Goal: Transaction & Acquisition: Purchase product/service

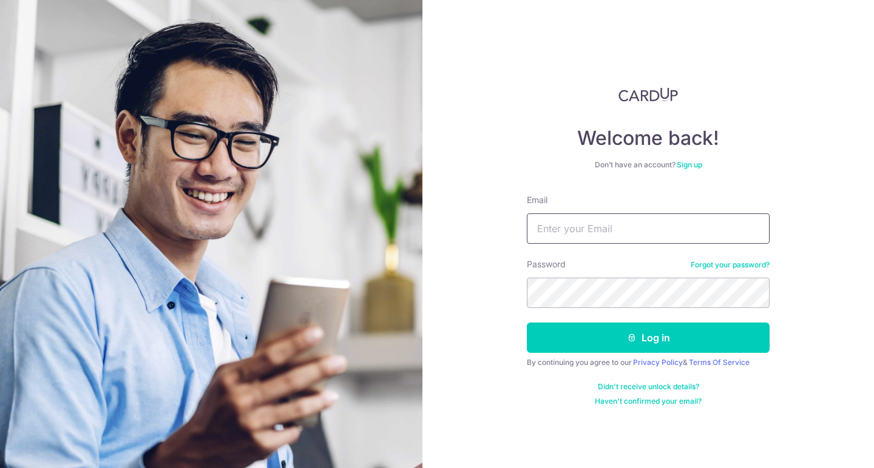
type input "[EMAIL_ADDRESS][DOMAIN_NAME]"
click at [648, 338] on button "Log in" at bounding box center [648, 338] width 243 height 30
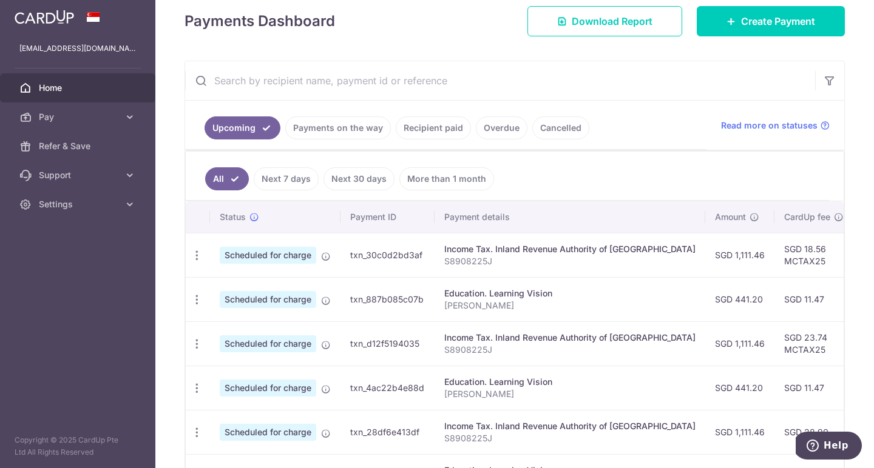
click at [402, 123] on div at bounding box center [441, 236] width 882 height 473
click at [434, 135] on link "Recipient paid" at bounding box center [433, 127] width 75 height 23
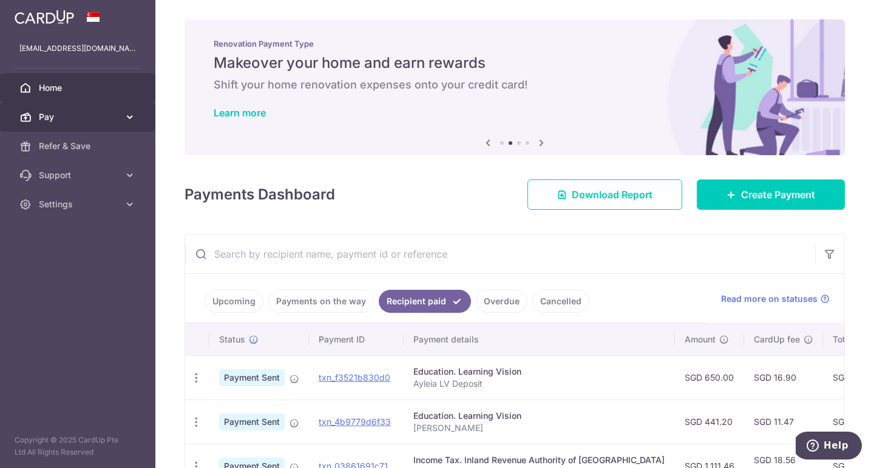
click at [111, 115] on span "Pay" at bounding box center [79, 117] width 80 height 12
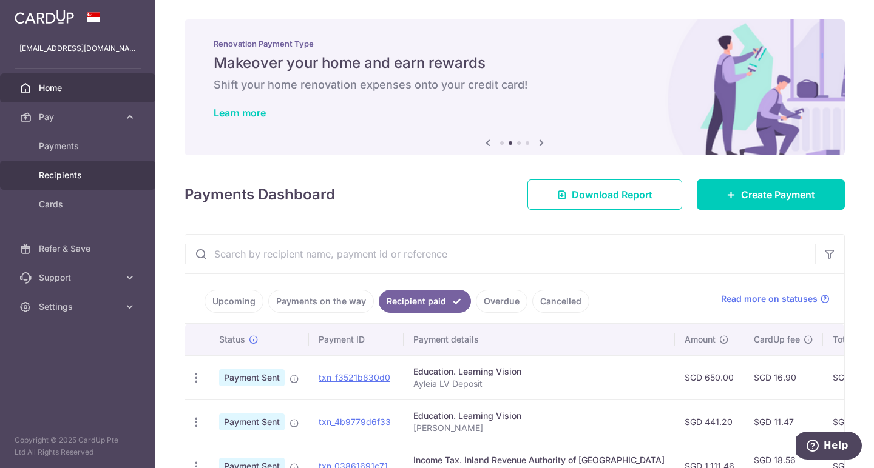
click at [62, 171] on span "Recipients" at bounding box center [79, 175] width 80 height 12
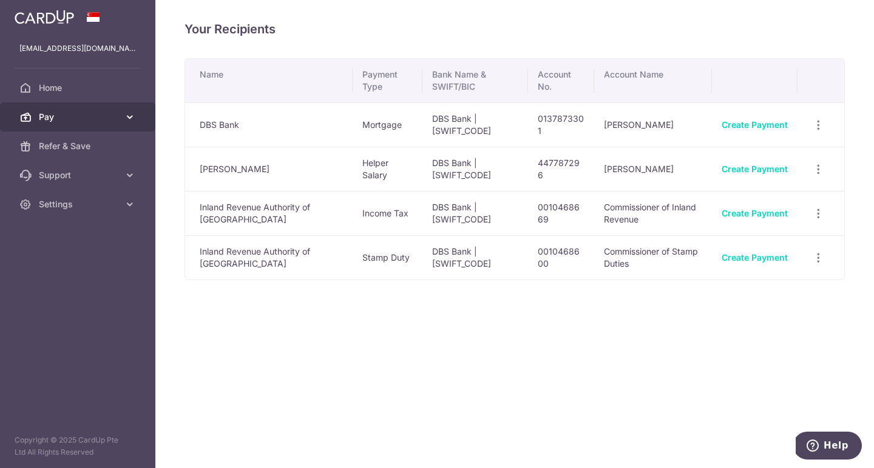
click at [41, 120] on span "Pay" at bounding box center [79, 117] width 80 height 12
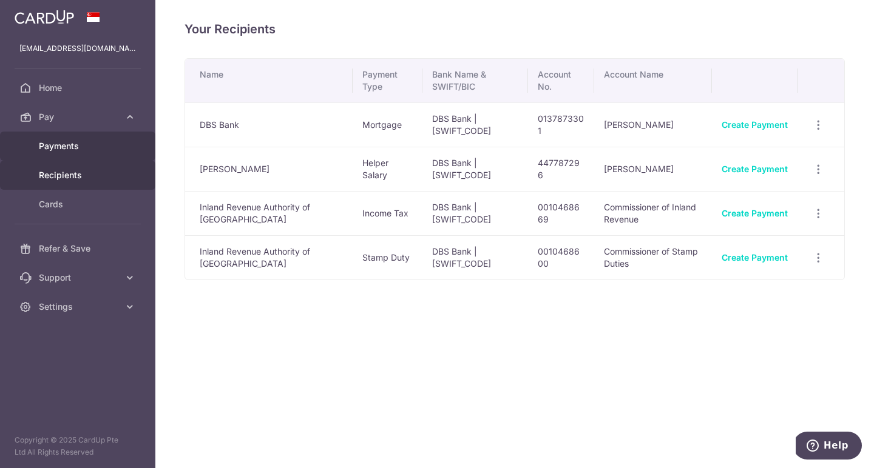
click at [50, 153] on link "Payments" at bounding box center [77, 146] width 155 height 29
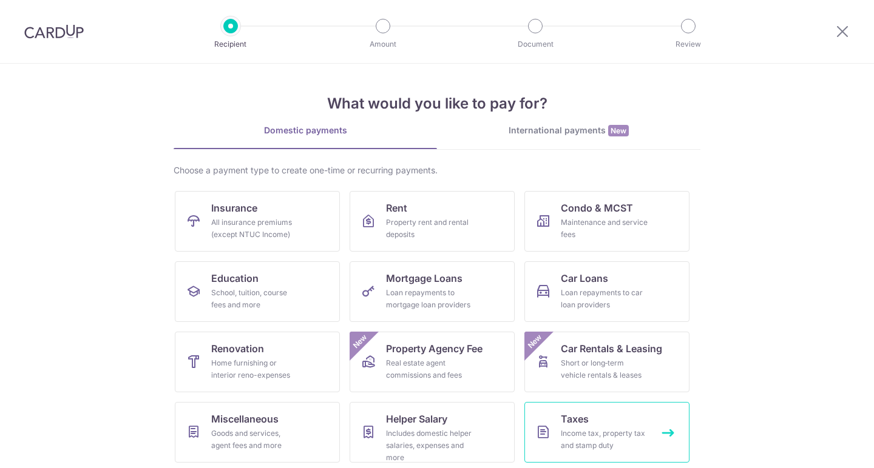
scroll to position [75, 0]
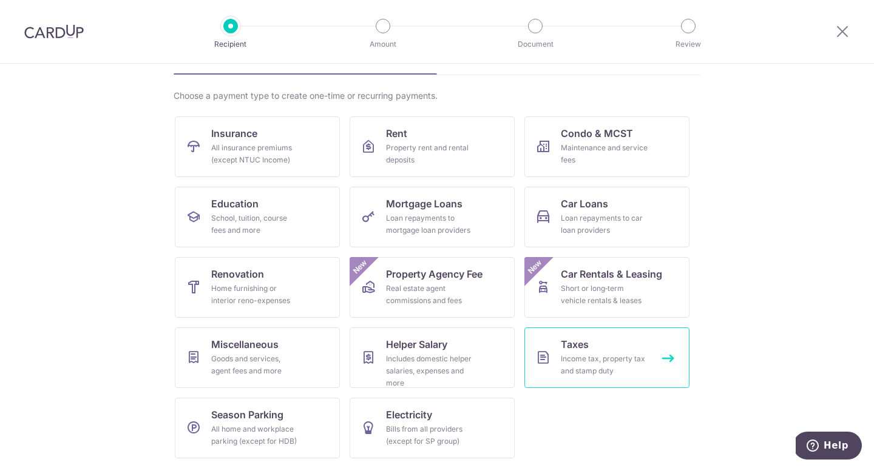
click at [618, 354] on div "Income tax, property tax and stamp duty" at bounding box center [604, 365] width 87 height 24
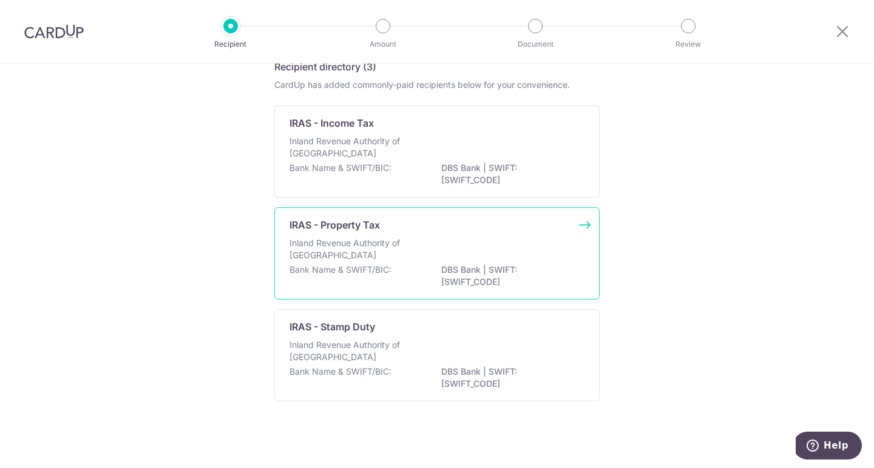
scroll to position [64, 0]
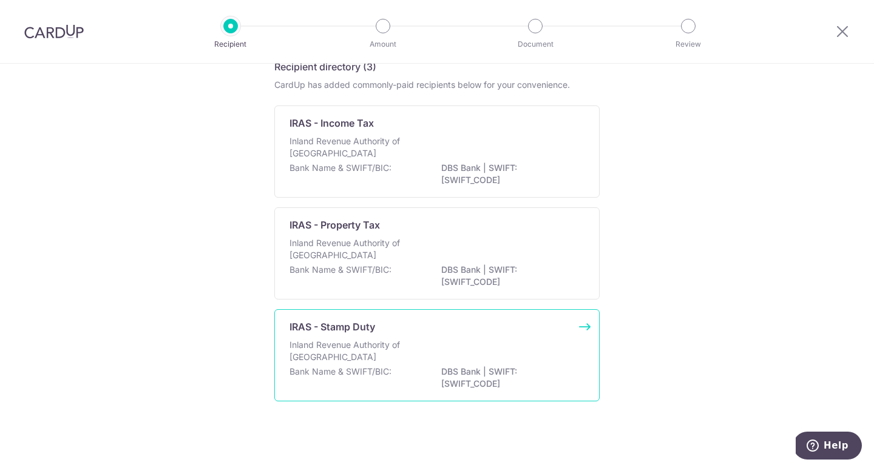
click at [370, 339] on p "Inland Revenue Authority of Singapore" at bounding box center [353, 351] width 129 height 24
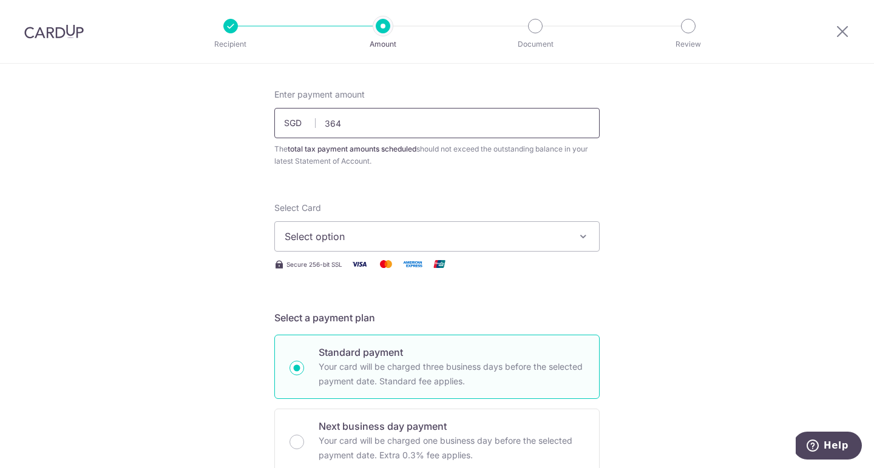
scroll to position [56, 0]
type input "364.00"
click at [399, 241] on span "Select option" at bounding box center [426, 235] width 283 height 15
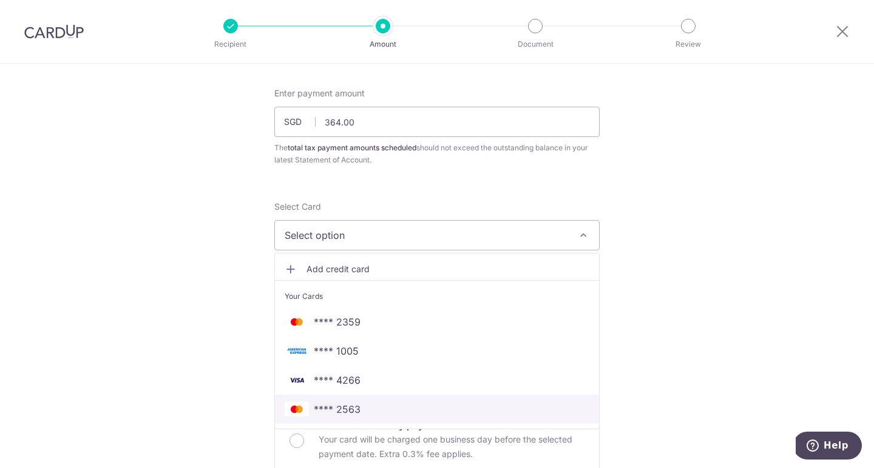
click at [362, 405] on span "**** 2563" at bounding box center [437, 409] width 305 height 15
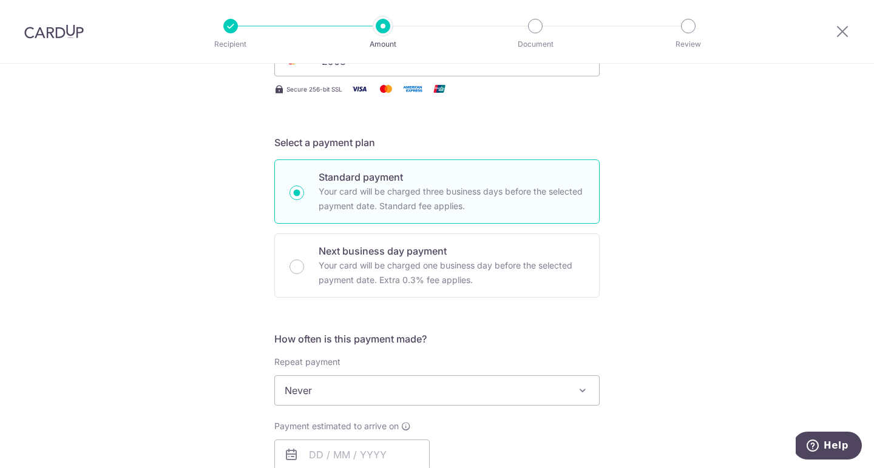
scroll to position [323, 0]
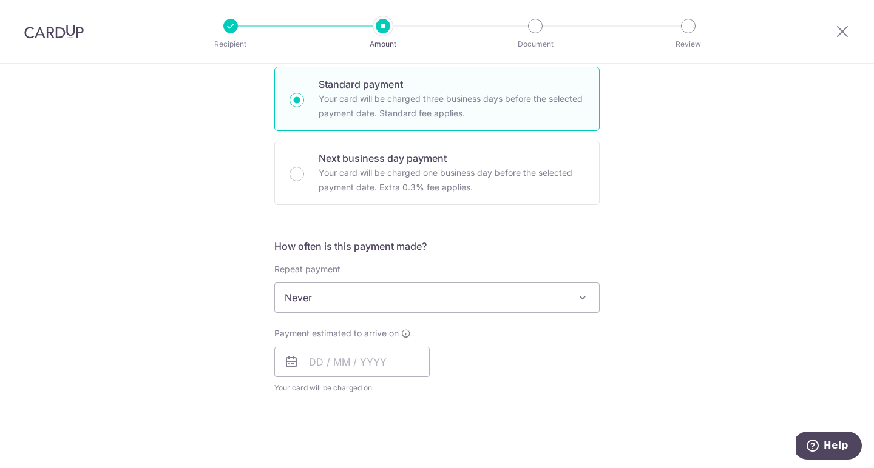
click at [340, 295] on span "Never" at bounding box center [437, 297] width 324 height 29
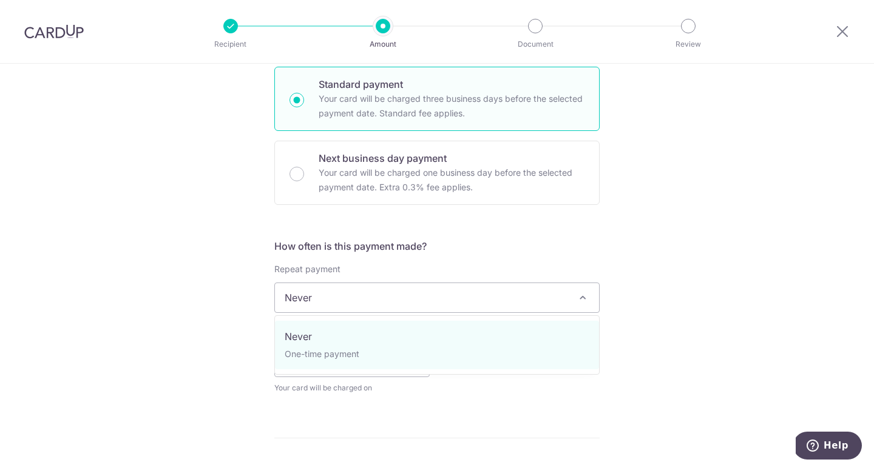
click at [220, 305] on div "Tell us more about your payment Enter payment amount SGD 364.00 364.00 The tota…" at bounding box center [437, 303] width 874 height 1127
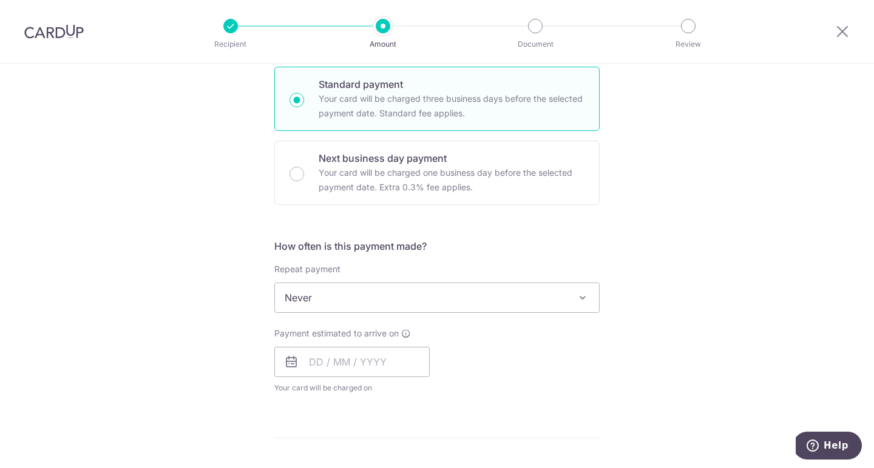
scroll to position [386, 0]
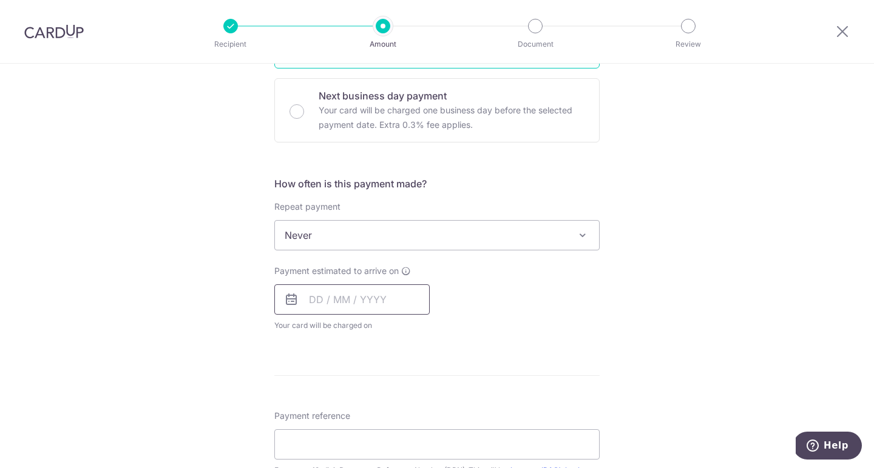
click at [311, 299] on input "text" at bounding box center [351, 300] width 155 height 30
click at [399, 433] on link "14" at bounding box center [395, 434] width 19 height 19
type input "[DATE]"
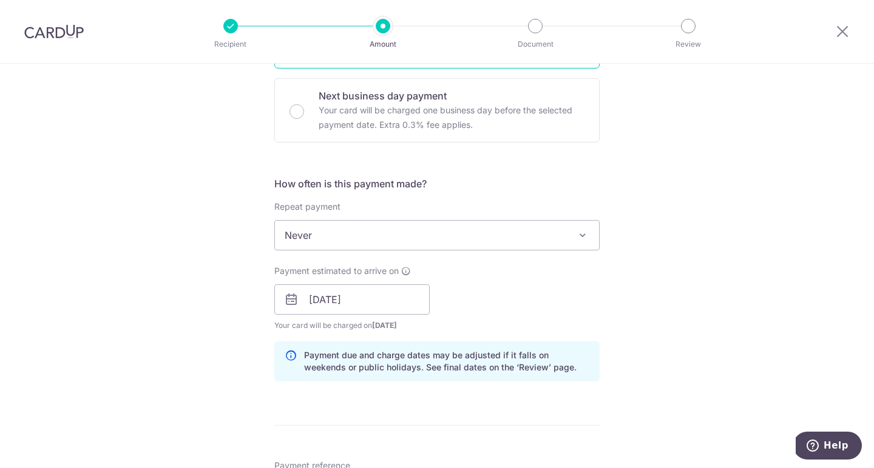
click at [516, 328] on div "Payment estimated to arrive on 14/08/2025 Prev Next Aug Sep Oct Nov Dec 2025 20…" at bounding box center [437, 298] width 340 height 67
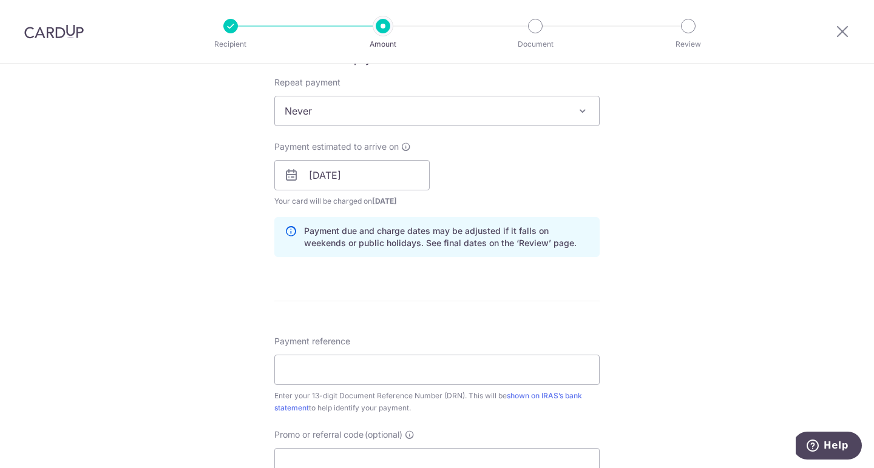
scroll to position [607, 0]
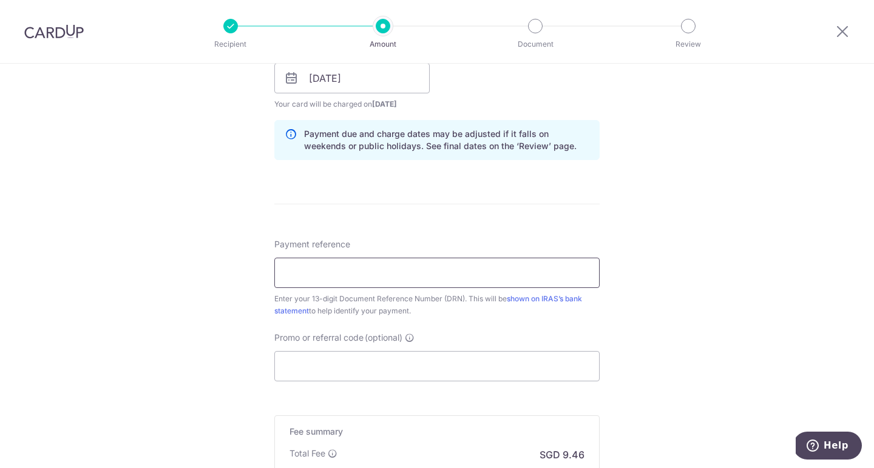
click at [387, 273] on input "Payment reference" at bounding box center [436, 273] width 325 height 30
paste input "2508116116659"
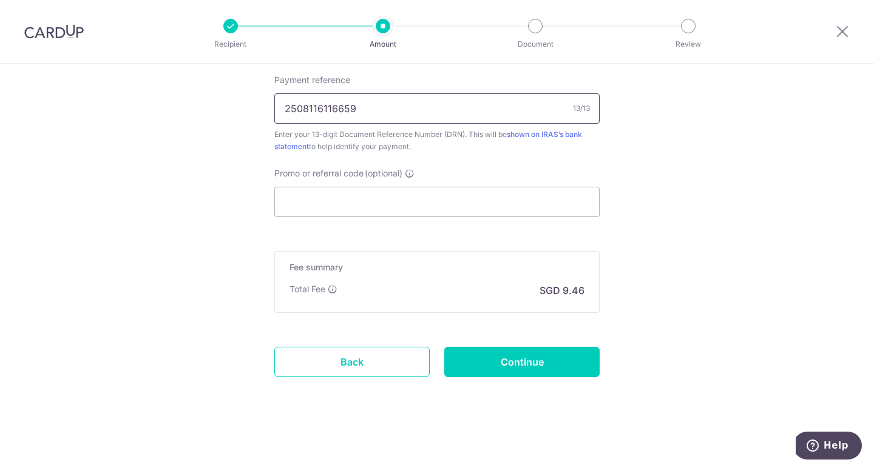
scroll to position [772, 0]
type input "2508116116659"
click at [471, 200] on input "Promo or referral code (optional)" at bounding box center [436, 202] width 325 height 30
click at [511, 365] on input "Continue" at bounding box center [521, 362] width 155 height 30
type input "Create Schedule"
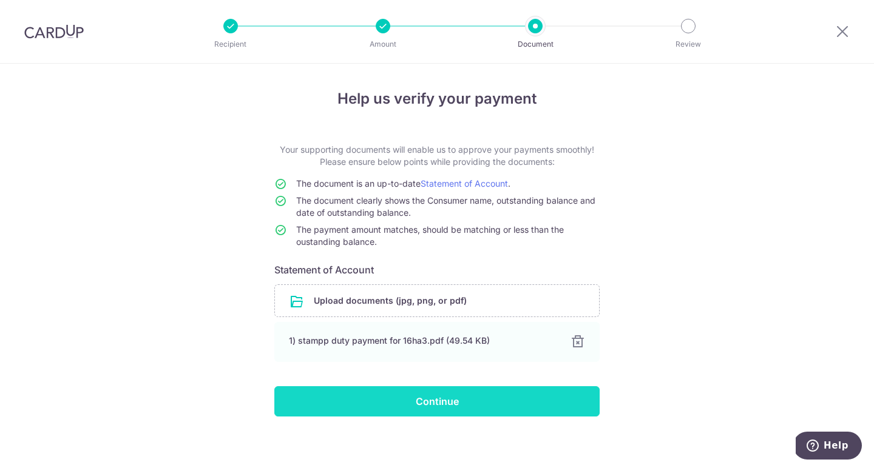
click at [428, 399] on input "Continue" at bounding box center [436, 401] width 325 height 30
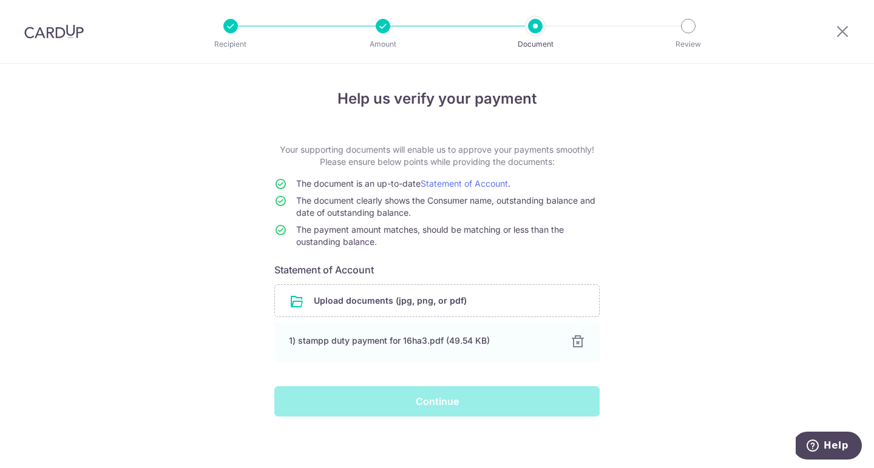
click at [406, 396] on div "Continue" at bounding box center [437, 401] width 340 height 30
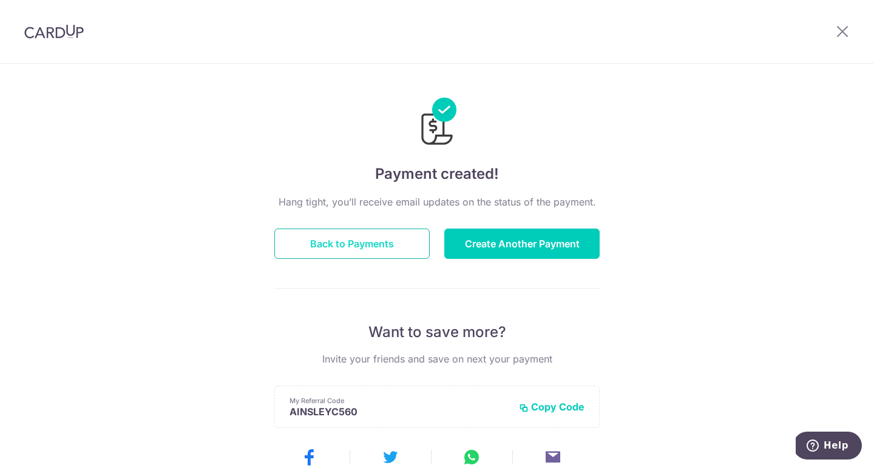
click at [357, 245] on button "Back to Payments" at bounding box center [351, 244] width 155 height 30
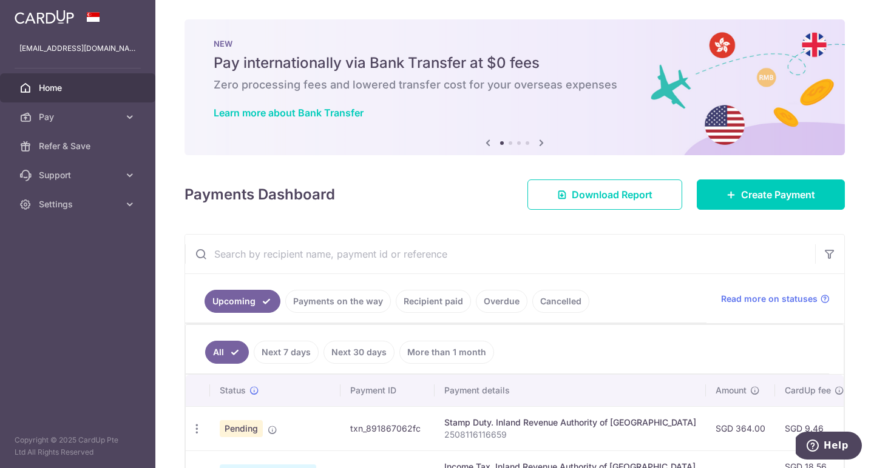
click at [470, 193] on div "Payments Dashboard Download Report Create Payment" at bounding box center [514, 192] width 660 height 35
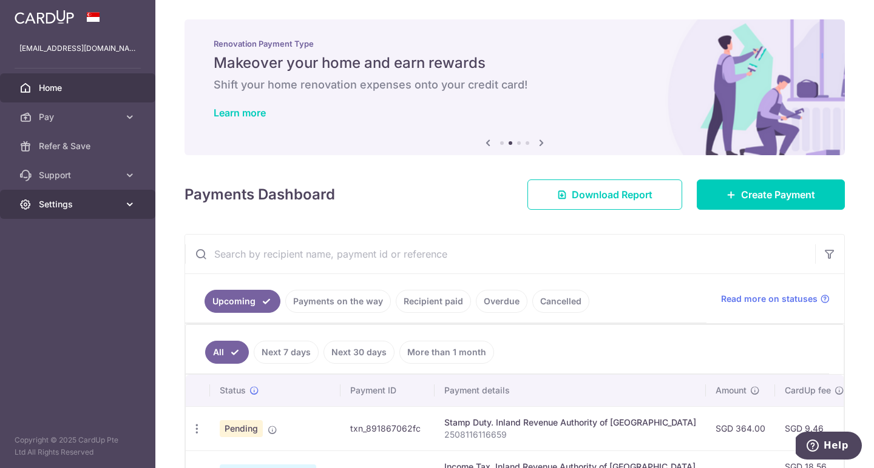
click at [61, 201] on span "Settings" at bounding box center [79, 204] width 80 height 12
click at [410, 189] on div "Payments Dashboard Download Report Create Payment" at bounding box center [514, 192] width 660 height 35
